Goal: Task Accomplishment & Management: Complete application form

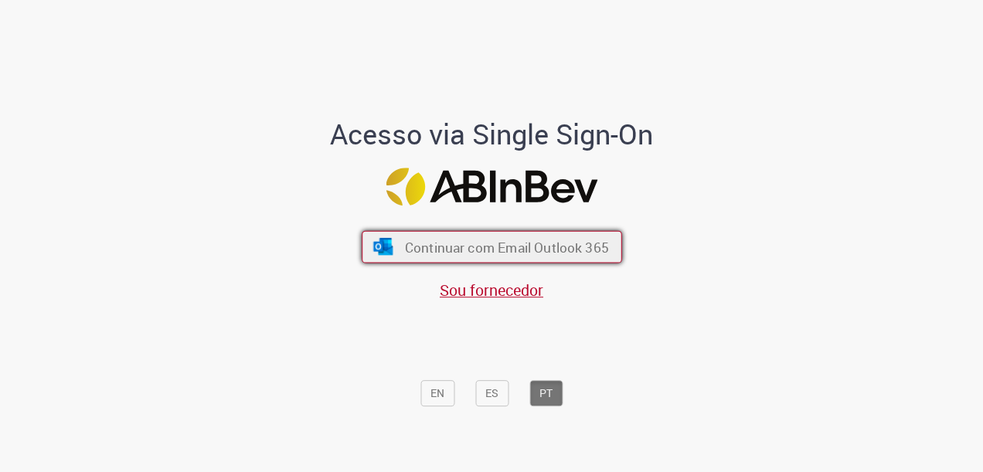
click at [479, 255] on span "Continuar com Email Outlook 365" at bounding box center [506, 247] width 204 height 18
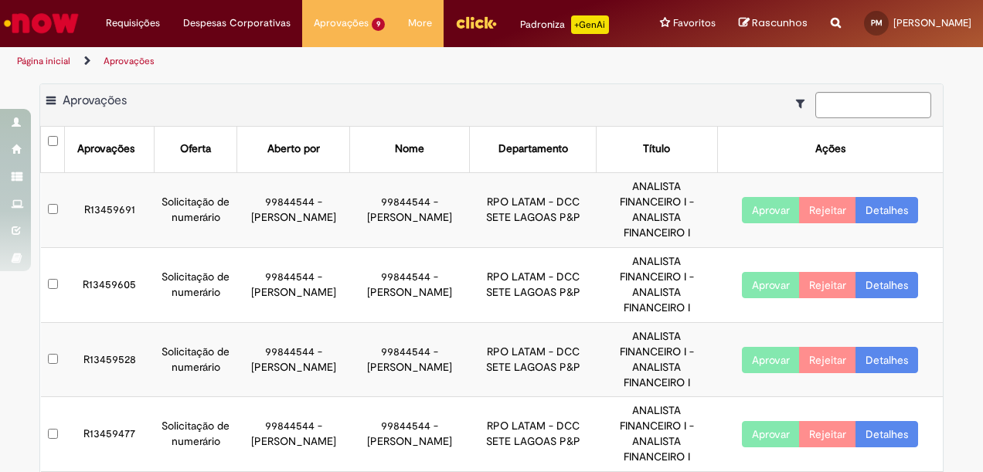
click at [891, 197] on link "Detalhes" at bounding box center [886, 210] width 63 height 26
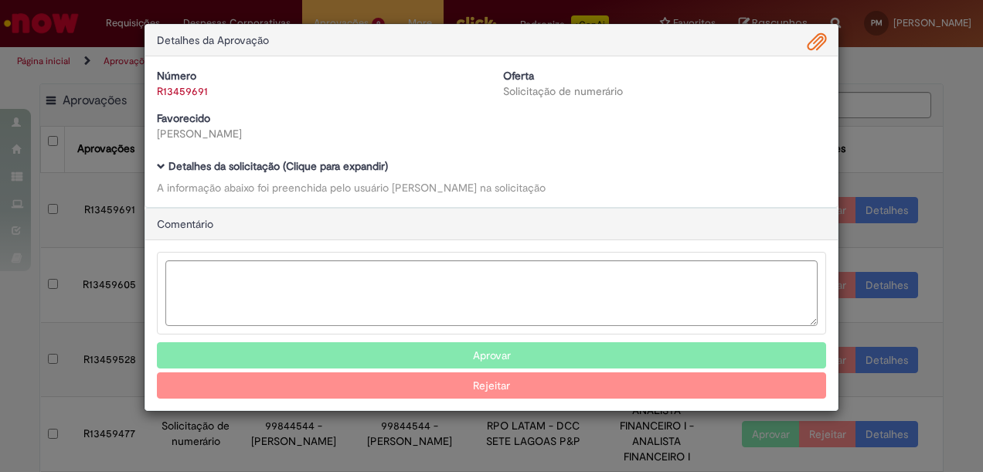
click at [882, 195] on div "Detalhes da Aprovação Número R13459691 Oferta Solicitação de numerário Favoreci…" at bounding box center [491, 236] width 983 height 472
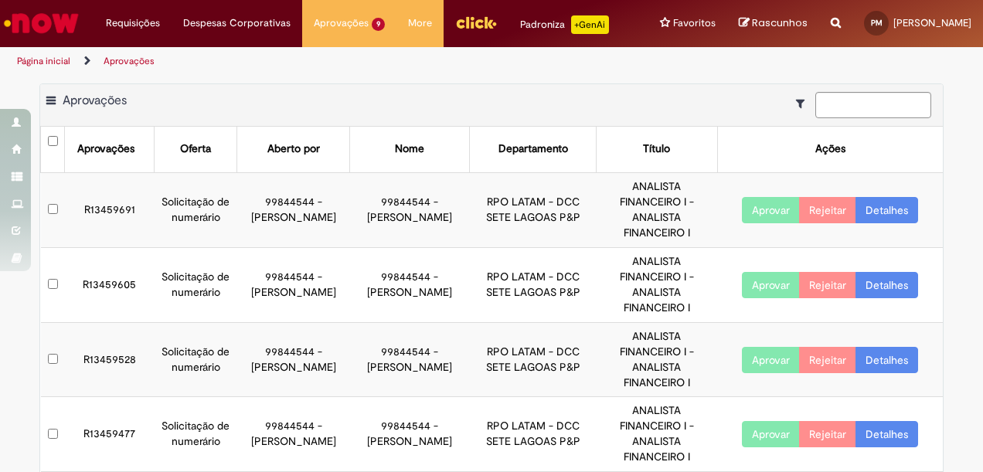
click at [882, 197] on link "Detalhes" at bounding box center [886, 210] width 63 height 26
click at [870, 200] on link "Detalhes" at bounding box center [886, 210] width 63 height 26
click at [769, 197] on button "Aprovar" at bounding box center [771, 210] width 58 height 26
